Goal: Check status: Check status

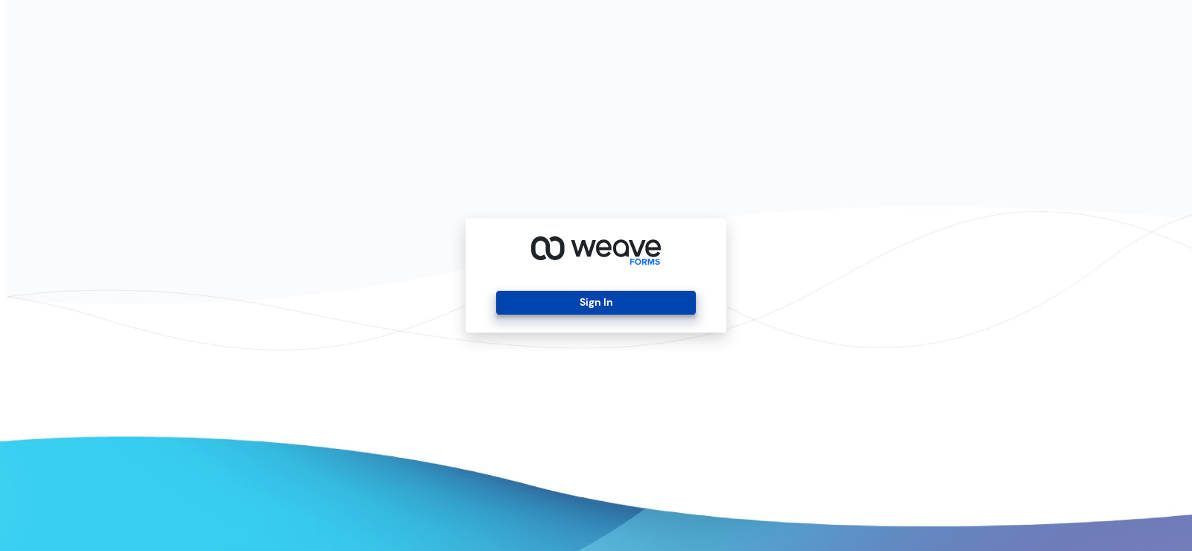
click at [549, 304] on button "Sign In" at bounding box center [595, 303] width 199 height 24
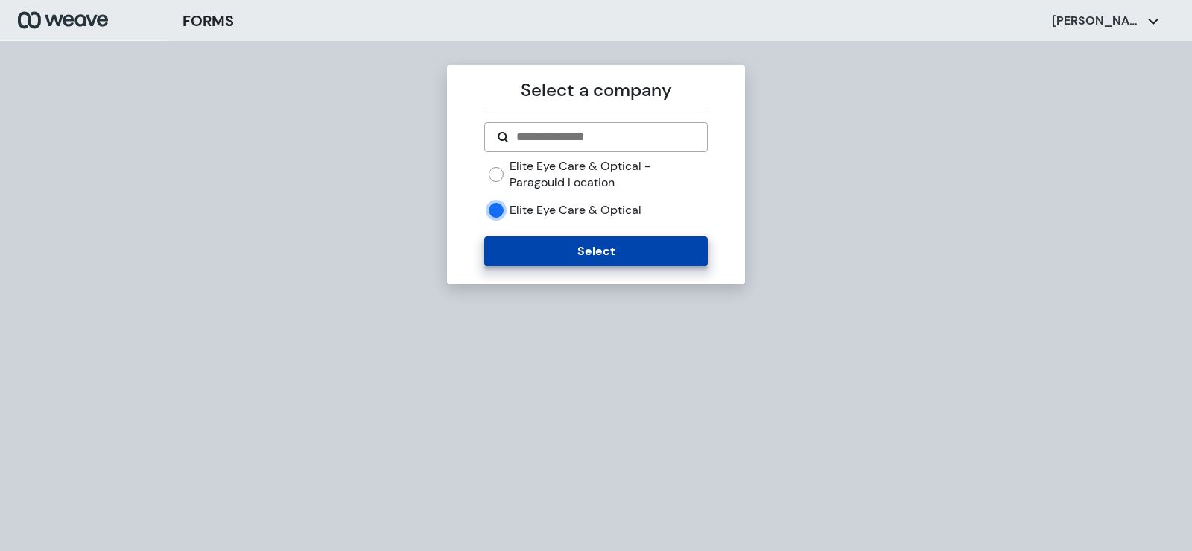
click at [513, 253] on button "Select" at bounding box center [595, 251] width 223 height 30
